Goal: Information Seeking & Learning: Find specific fact

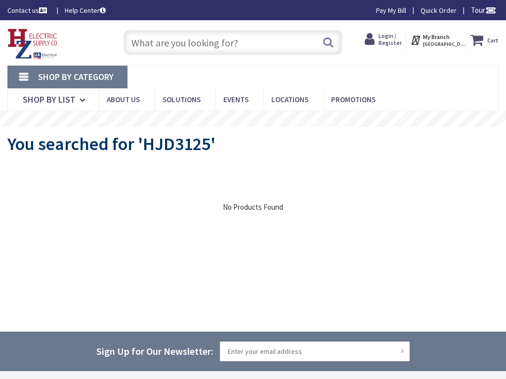
type input "[PERSON_NAME][GEOGRAPHIC_DATA][STREET_ADDRESS]"
